Goal: Task Accomplishment & Management: Manage account settings

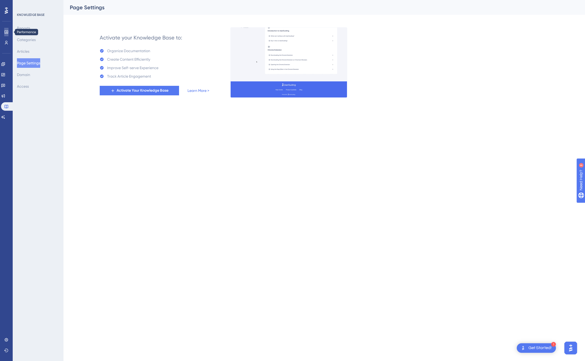
click at [6, 32] on icon at bounding box center [6, 32] width 4 height 4
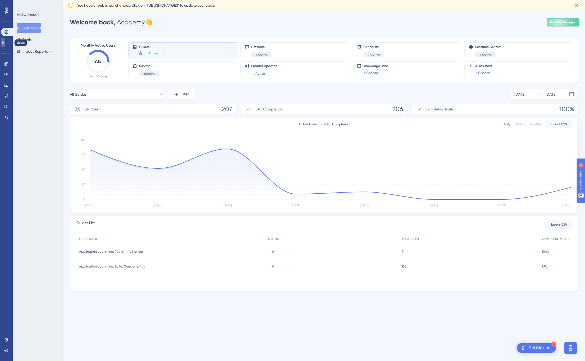
click at [5, 42] on icon at bounding box center [3, 43] width 3 height 4
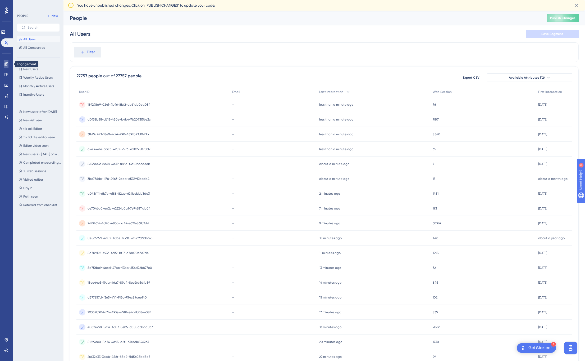
click at [8, 64] on icon at bounding box center [5, 63] width 3 height 3
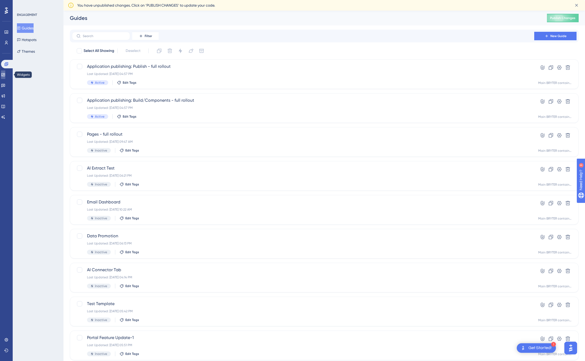
click at [5, 77] on link at bounding box center [3, 74] width 4 height 8
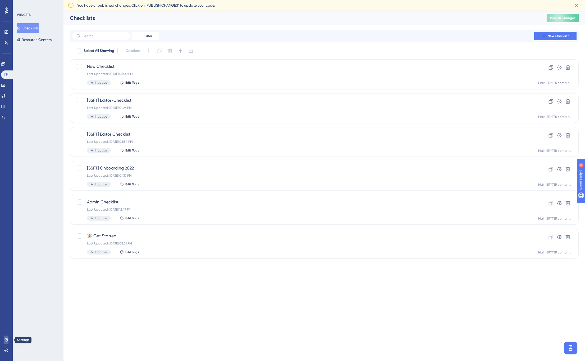
click at [8, 344] on link at bounding box center [6, 339] width 4 height 8
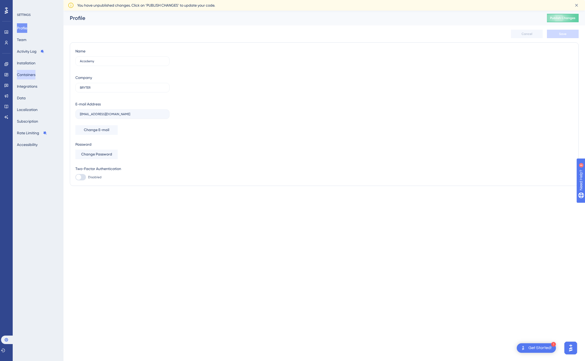
click at [31, 73] on button "Containers" at bounding box center [26, 75] width 19 height 10
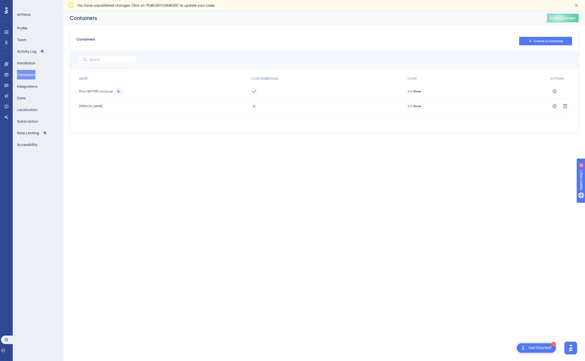
click at [99, 0] on html "1 Get Started! Performance Users Engagement Widgets Feedback Product Updates Kn…" at bounding box center [292, 0] width 585 height 0
click at [5, 75] on icon at bounding box center [5, 74] width 3 height 3
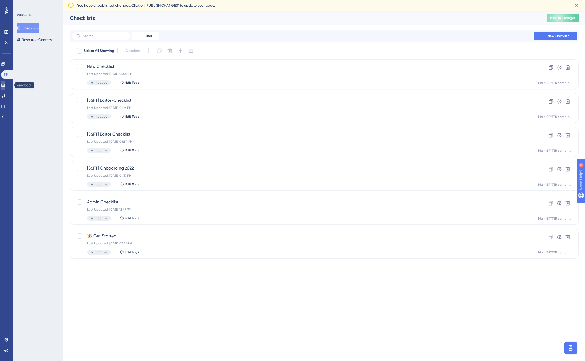
click at [5, 83] on icon at bounding box center [3, 85] width 4 height 4
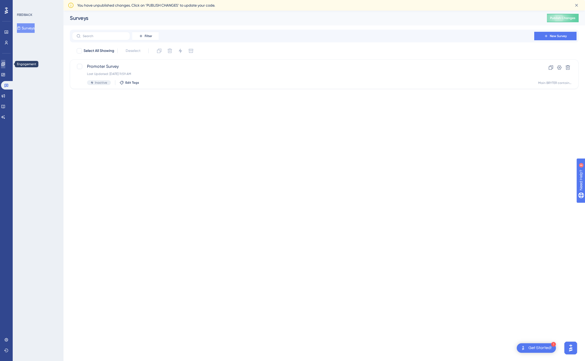
click at [5, 64] on icon at bounding box center [2, 63] width 3 height 3
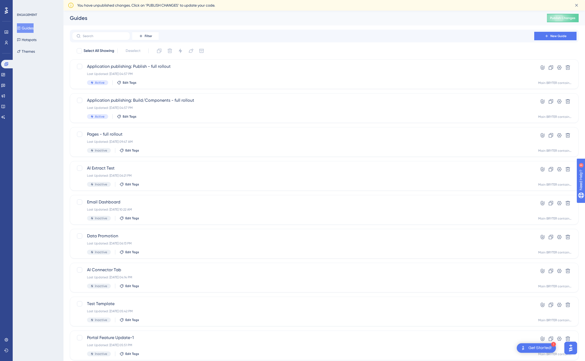
click at [25, 66] on div "ENGAGEMENT Guides Hotspots Themes" at bounding box center [38, 180] width 51 height 361
click at [182, 66] on span "Application publishing: Publish - full rollout" at bounding box center [303, 66] width 432 height 6
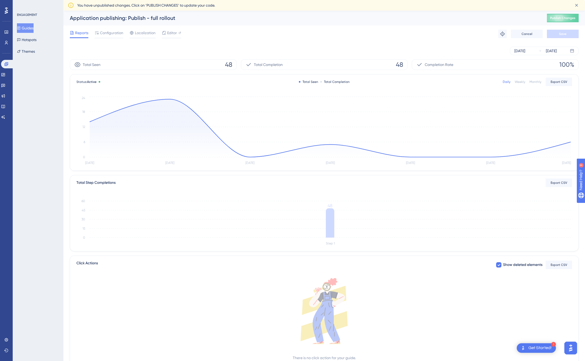
click at [182, 50] on div "[DATE] [DATE]" at bounding box center [324, 51] width 509 height 8
click at [115, 33] on span "Configuration" at bounding box center [111, 33] width 23 height 6
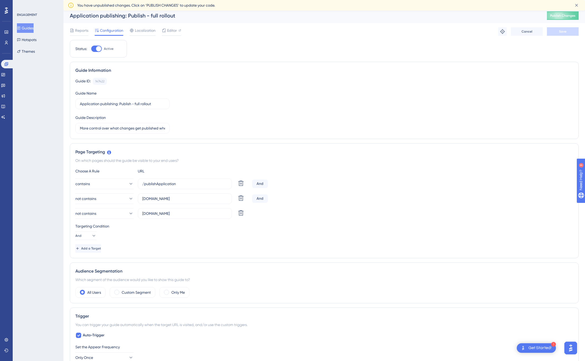
scroll to position [3, 0]
click at [175, 31] on span "Editor" at bounding box center [172, 29] width 10 height 6
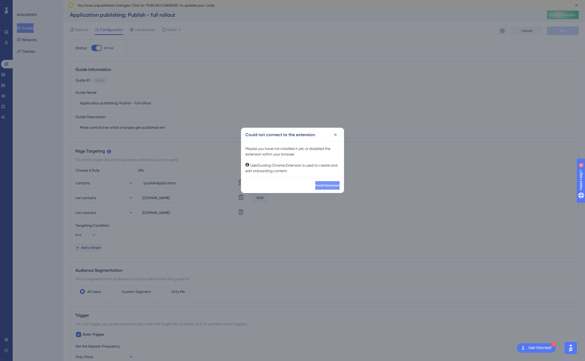
click at [315, 183] on span "Install Extension" at bounding box center [327, 185] width 24 height 4
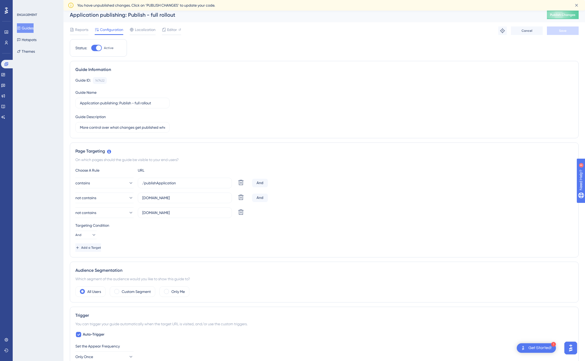
click at [96, 49] on div at bounding box center [98, 47] width 5 height 5
click at [91, 48] on input "Active" at bounding box center [91, 48] width 0 height 0
checkbox input "false"
click at [563, 29] on span "Save" at bounding box center [562, 31] width 7 height 4
click at [571, 13] on button "Publish Changes" at bounding box center [563, 15] width 32 height 8
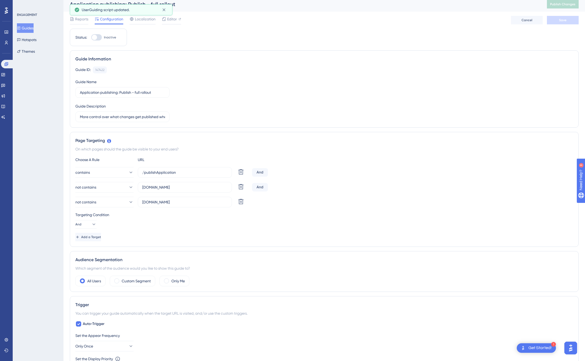
click at [33, 28] on button "Guides" at bounding box center [25, 28] width 17 height 10
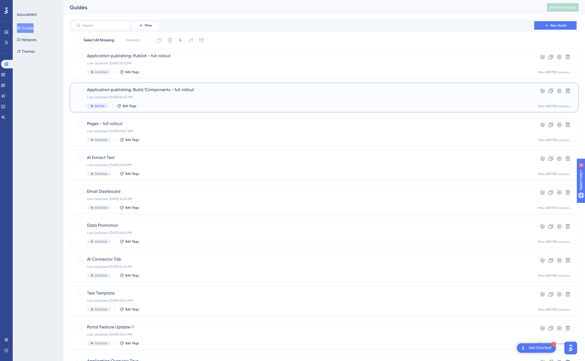
click at [169, 93] on div "Application publishing: Build/Components - full rollout Last Updated: [DATE] 04…" at bounding box center [303, 98] width 432 height 22
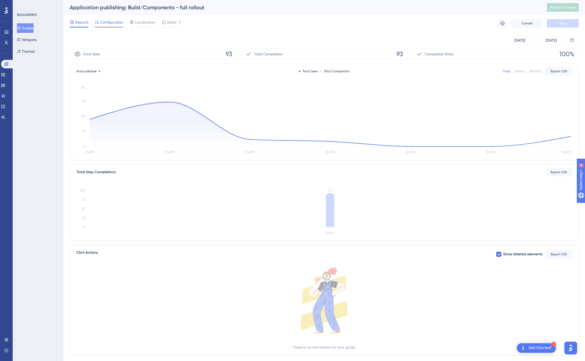
click at [116, 21] on span "Configuration" at bounding box center [111, 22] width 23 height 6
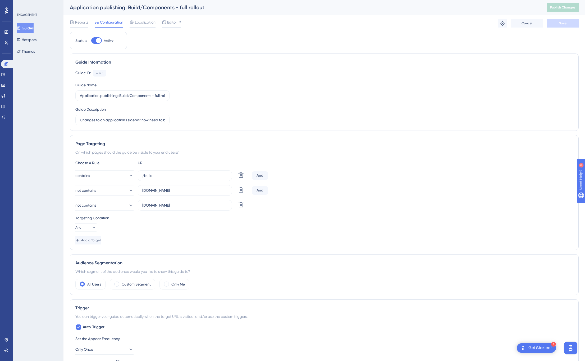
click at [96, 41] on div at bounding box center [98, 40] width 5 height 5
click at [91, 41] on input "Active" at bounding box center [91, 40] width 0 height 0
checkbox input "false"
click at [567, 23] on button "Save" at bounding box center [563, 23] width 32 height 8
click at [564, 8] on span "Publish Changes" at bounding box center [562, 7] width 25 height 4
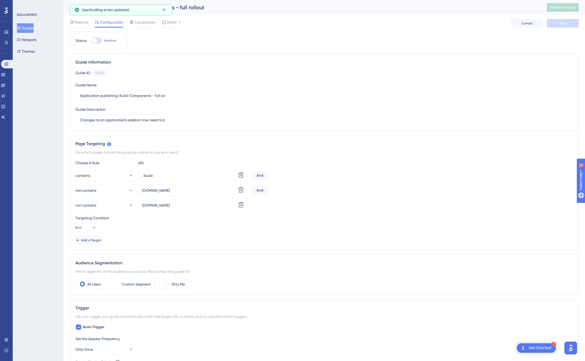
click at [206, 28] on div "Reports Configuration Localization Editor Cancel Save" at bounding box center [324, 23] width 509 height 17
click at [167, 22] on span "Editor" at bounding box center [172, 22] width 10 height 6
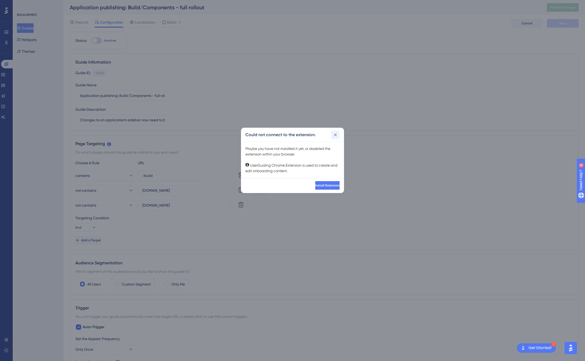
click at [333, 134] on icon at bounding box center [335, 134] width 5 height 5
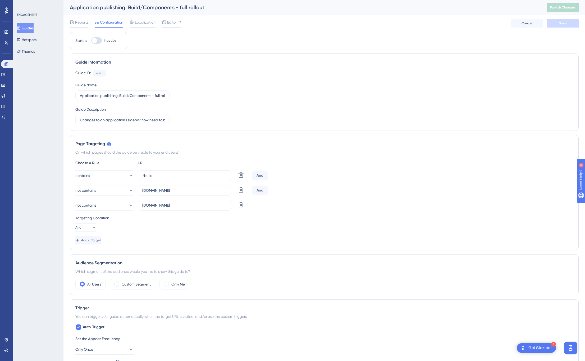
click at [38, 57] on div "ENGAGEMENT Guides Hotspots Themes" at bounding box center [38, 180] width 51 height 361
click at [34, 52] on button "Themes" at bounding box center [26, 52] width 18 height 10
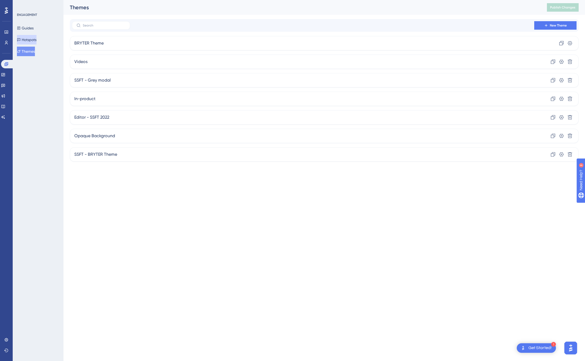
click at [33, 44] on button "Hotspots" at bounding box center [27, 40] width 20 height 10
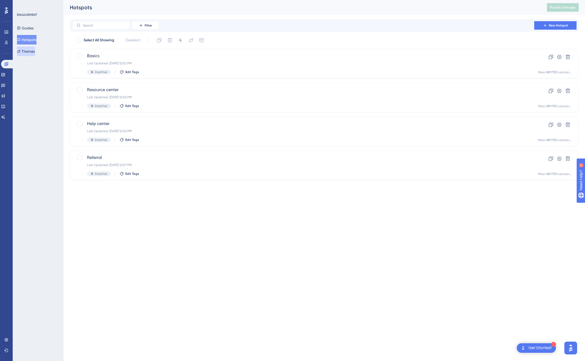
click at [33, 52] on button "Themes" at bounding box center [26, 52] width 18 height 10
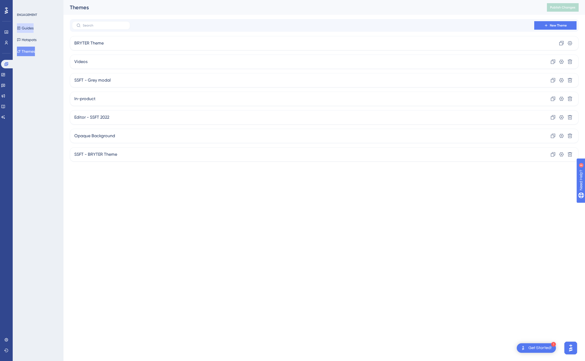
click at [32, 26] on button "Guides" at bounding box center [25, 28] width 17 height 10
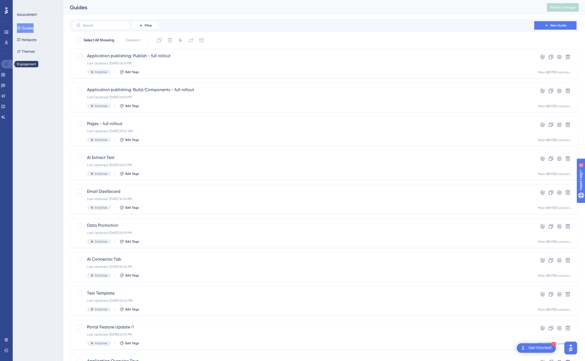
click at [9, 62] on link at bounding box center [7, 64] width 13 height 8
click at [5, 74] on icon at bounding box center [3, 75] width 4 height 4
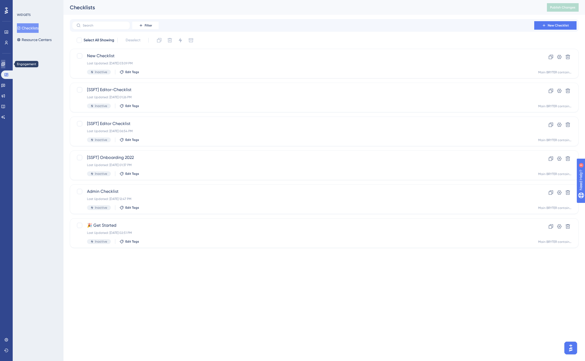
click at [5, 68] on link at bounding box center [3, 64] width 4 height 8
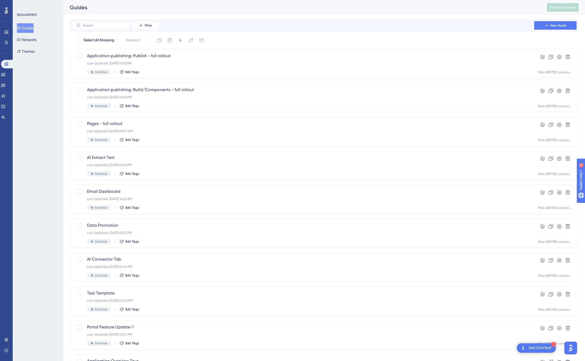
click at [29, 110] on div "ENGAGEMENT Guides Hotspots Themes" at bounding box center [38, 180] width 51 height 361
